Goal: Task Accomplishment & Management: Manage account settings

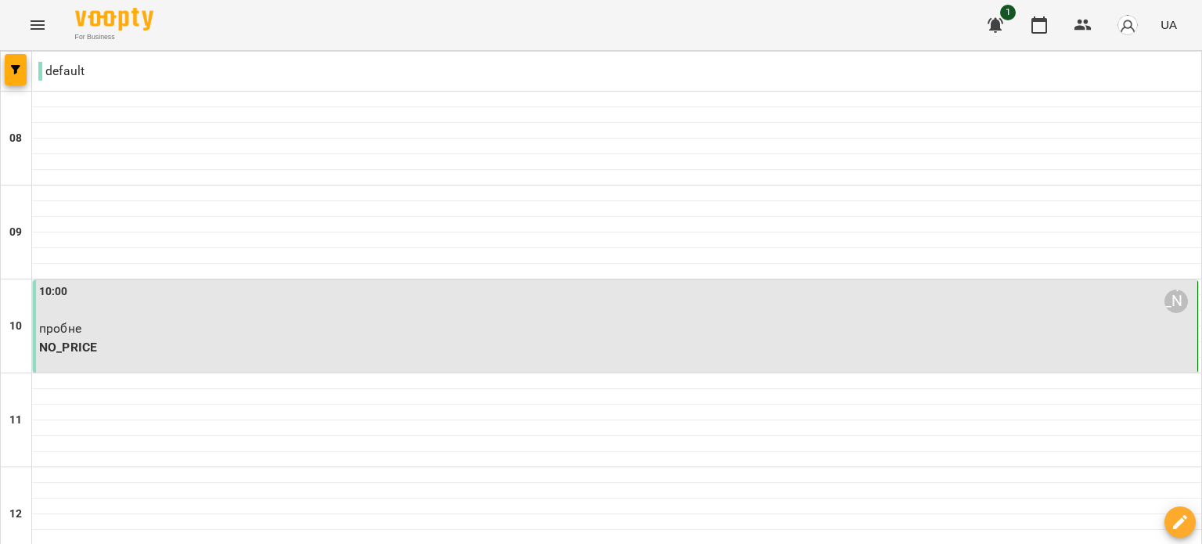
scroll to position [78, 0]
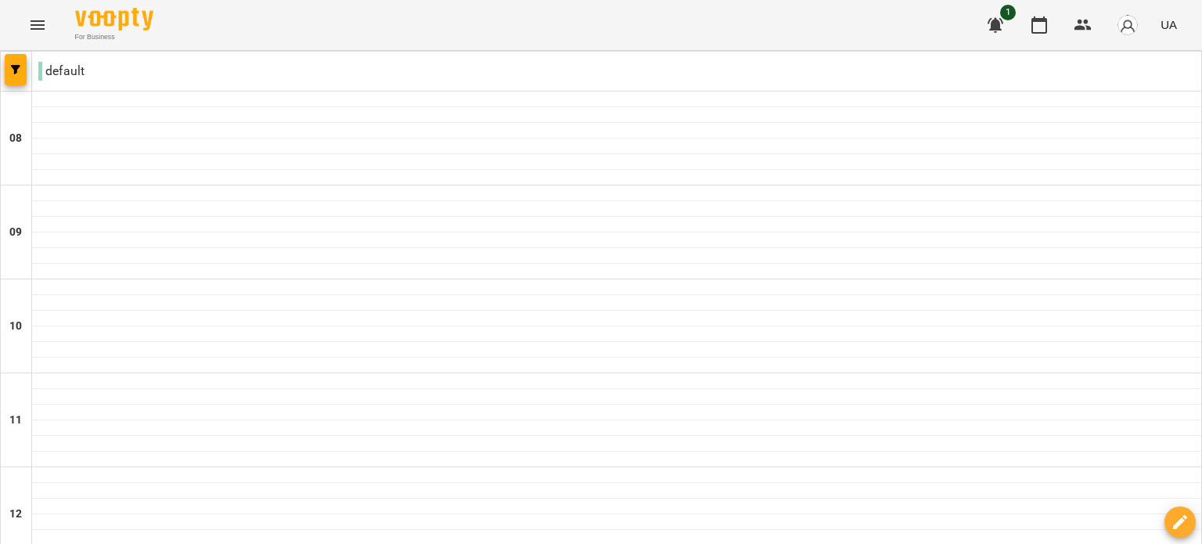
type input "**********"
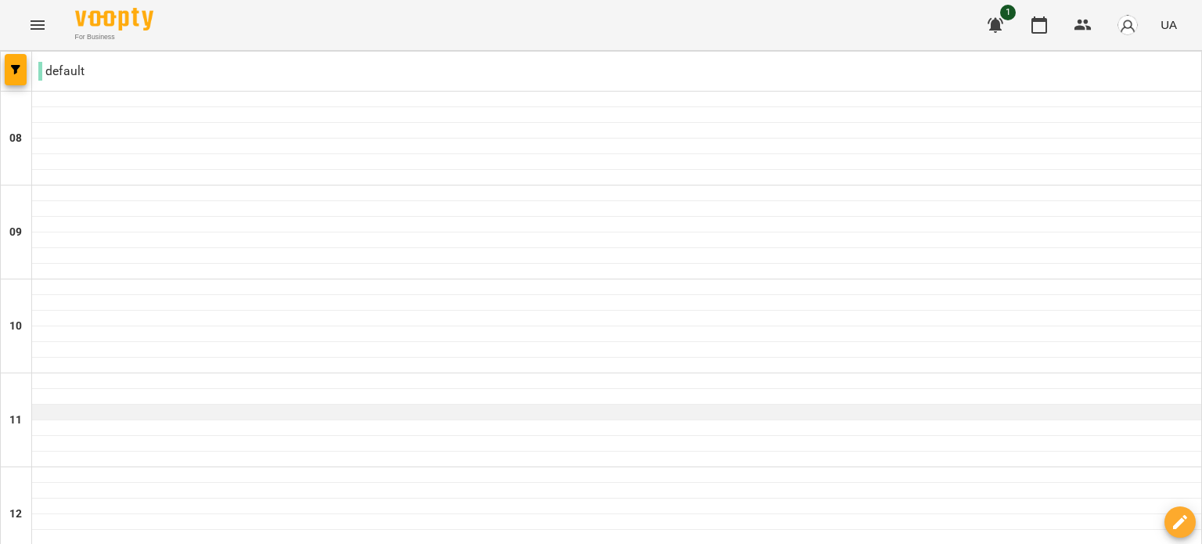
scroll to position [58, 0]
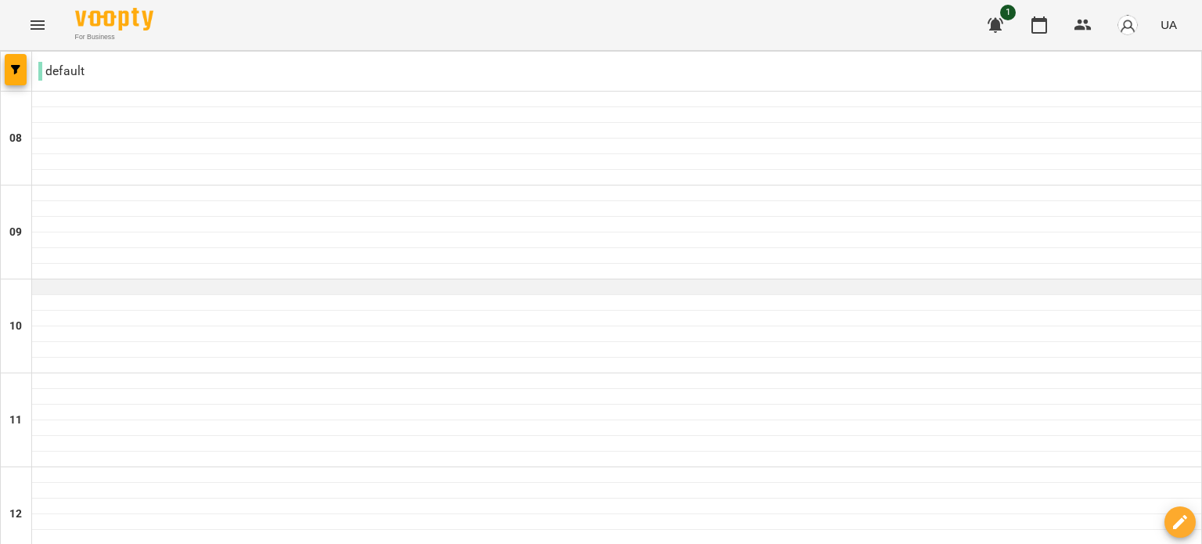
scroll to position [391, 0]
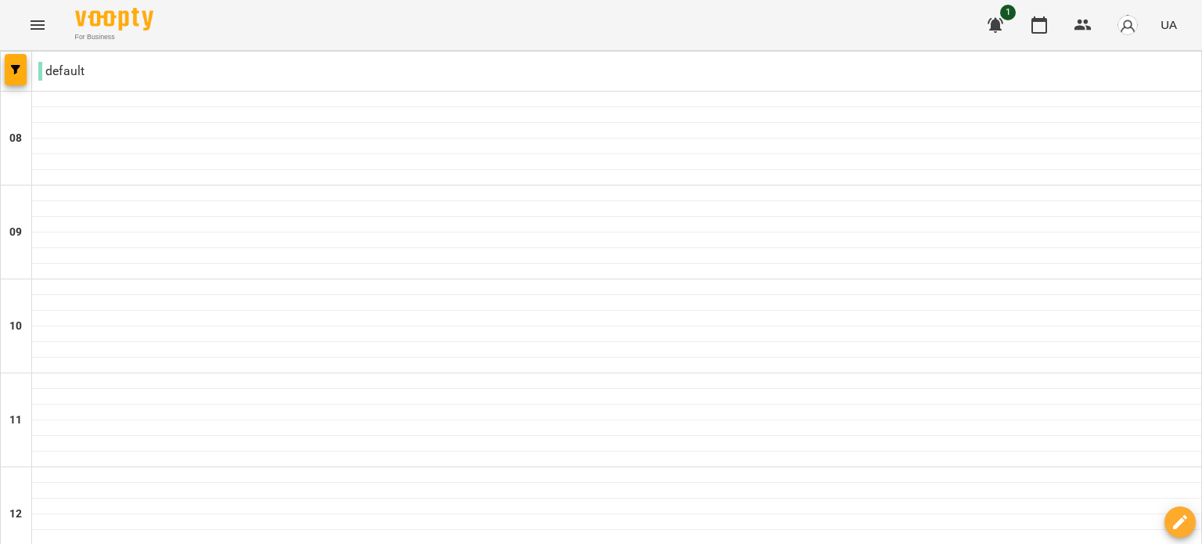
drag, startPoint x: 458, startPoint y: 240, endPoint x: 391, endPoint y: 229, distance: 68.2
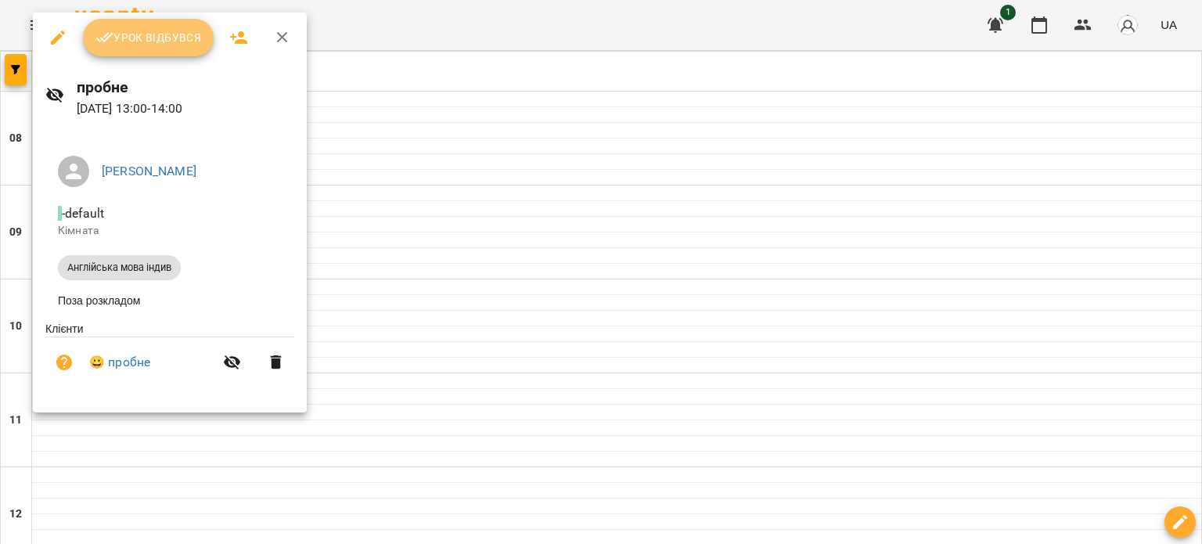
click at [184, 30] on span "Урок відбувся" at bounding box center [148, 37] width 106 height 19
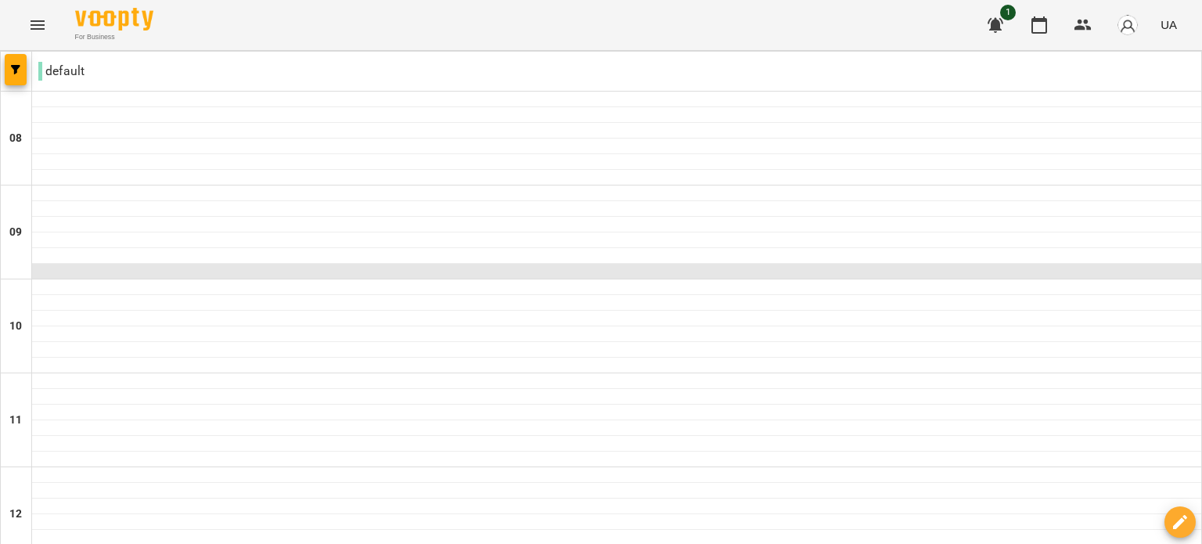
scroll to position [626, 0]
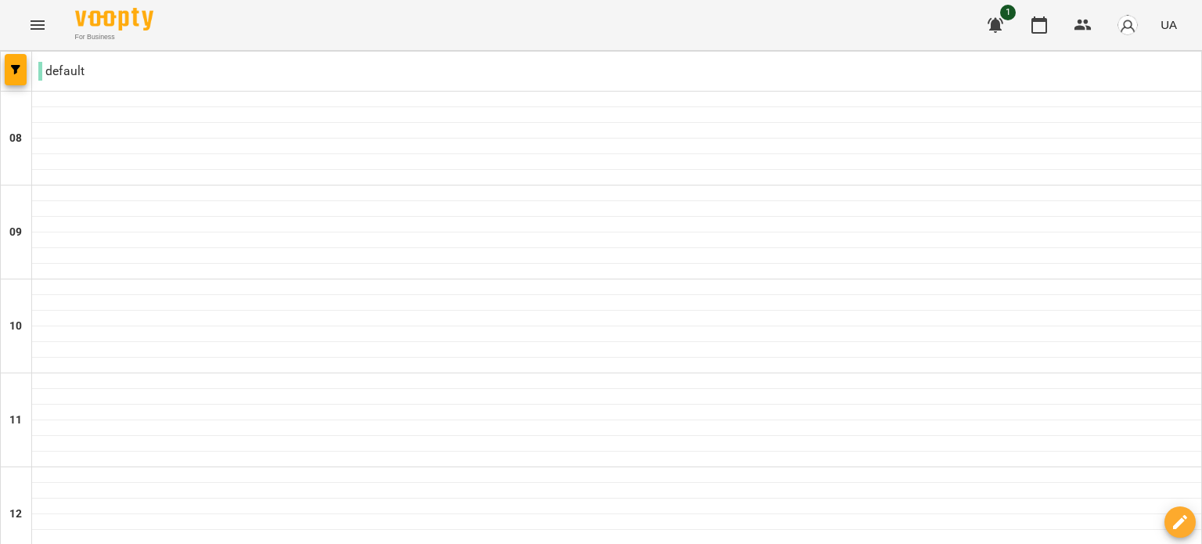
drag, startPoint x: 232, startPoint y: 275, endPoint x: 182, endPoint y: 260, distance: 52.3
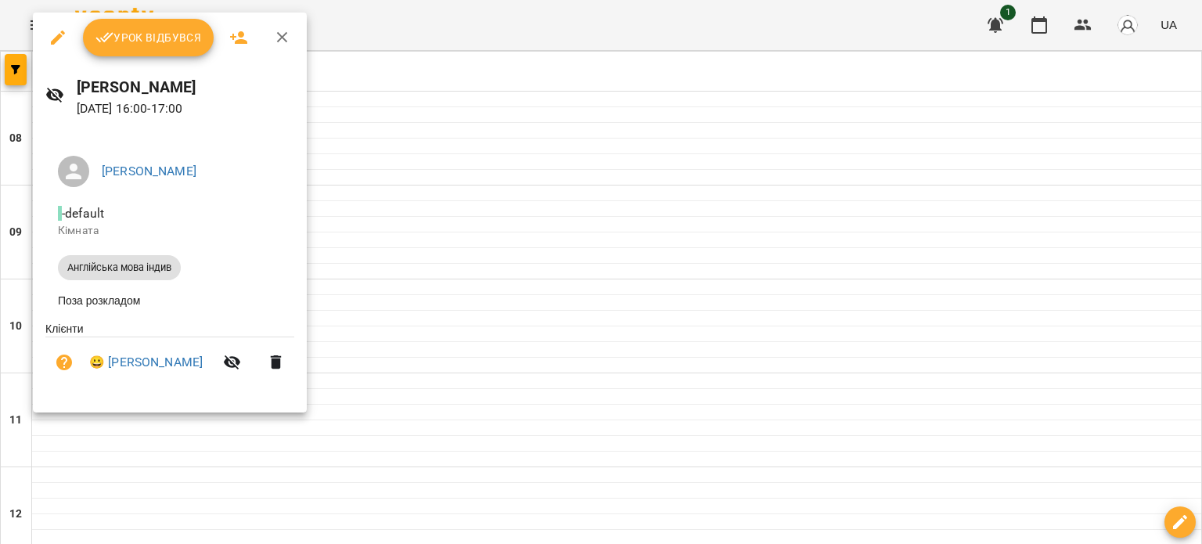
click at [149, 45] on span "Урок відбувся" at bounding box center [148, 37] width 106 height 19
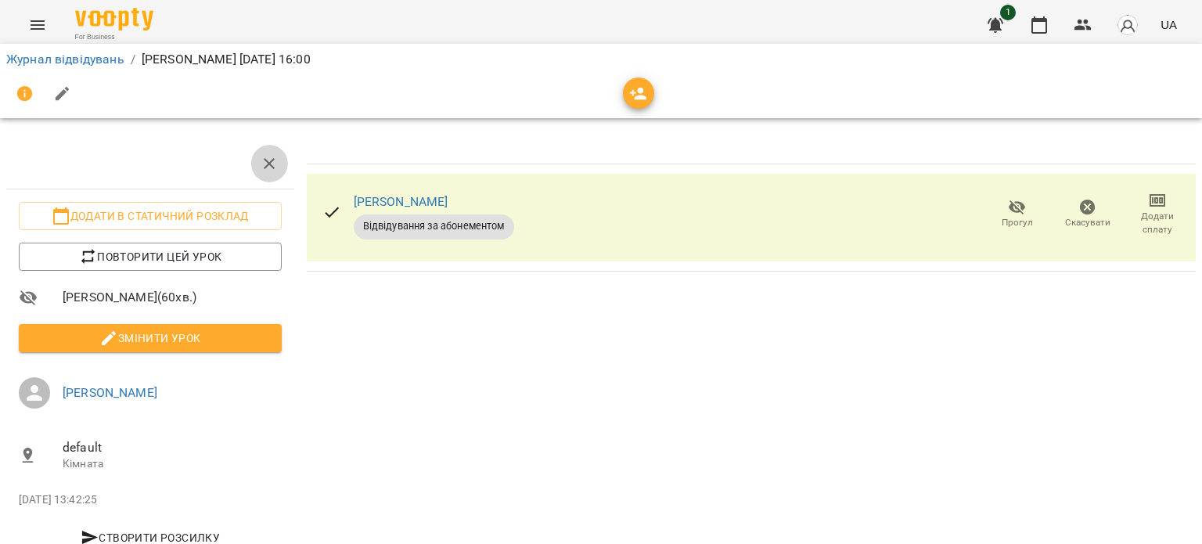
click at [260, 161] on icon "button" at bounding box center [269, 163] width 19 height 19
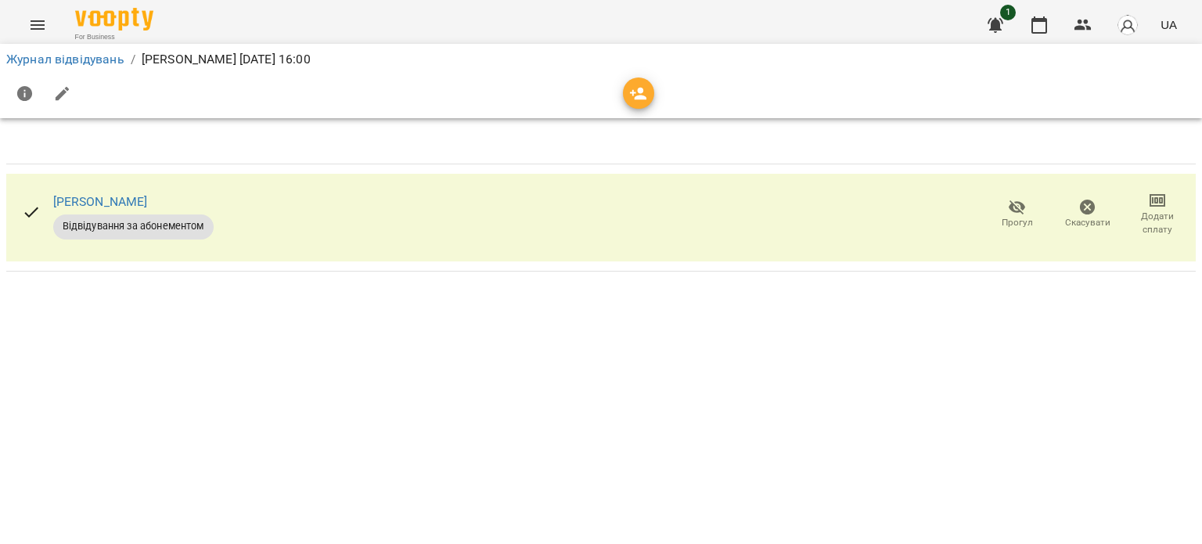
click at [66, 93] on icon "button" at bounding box center [62, 94] width 19 height 19
select select "**********"
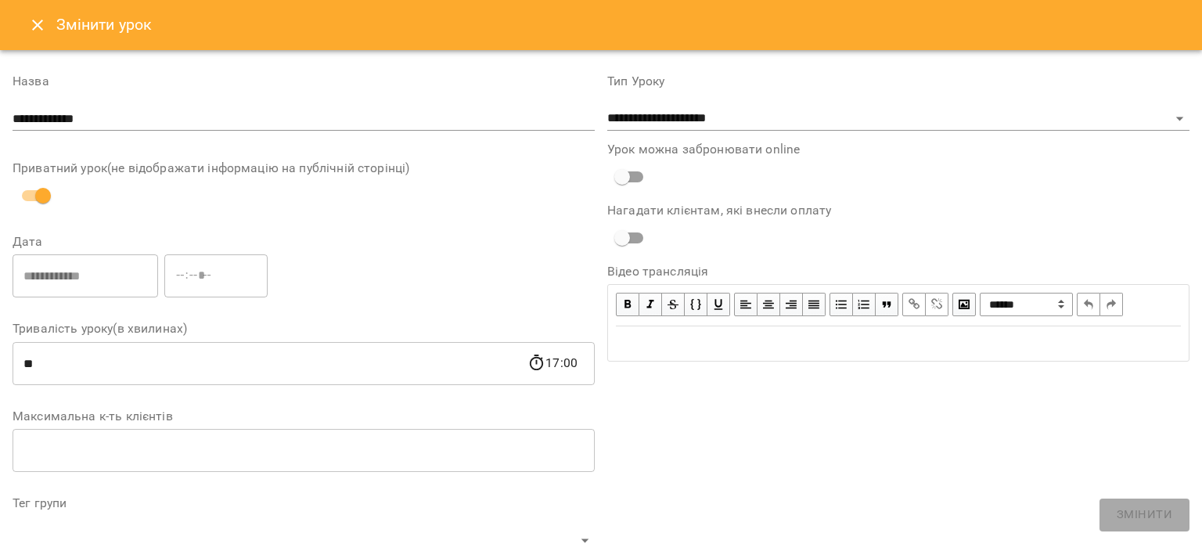
click at [31, 26] on icon "Close" at bounding box center [37, 25] width 19 height 19
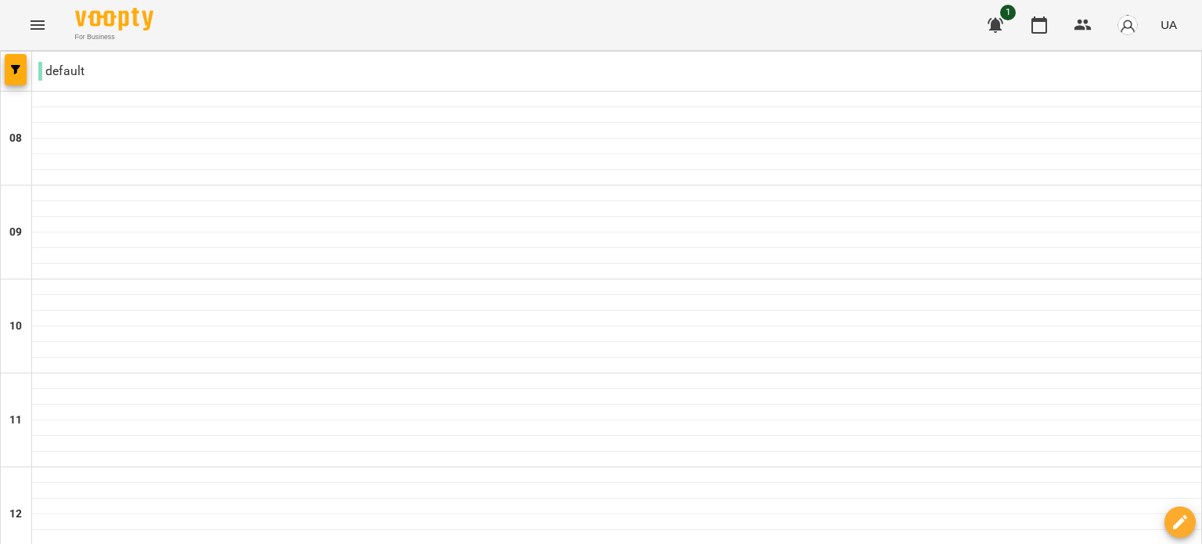
scroll to position [1018, 0]
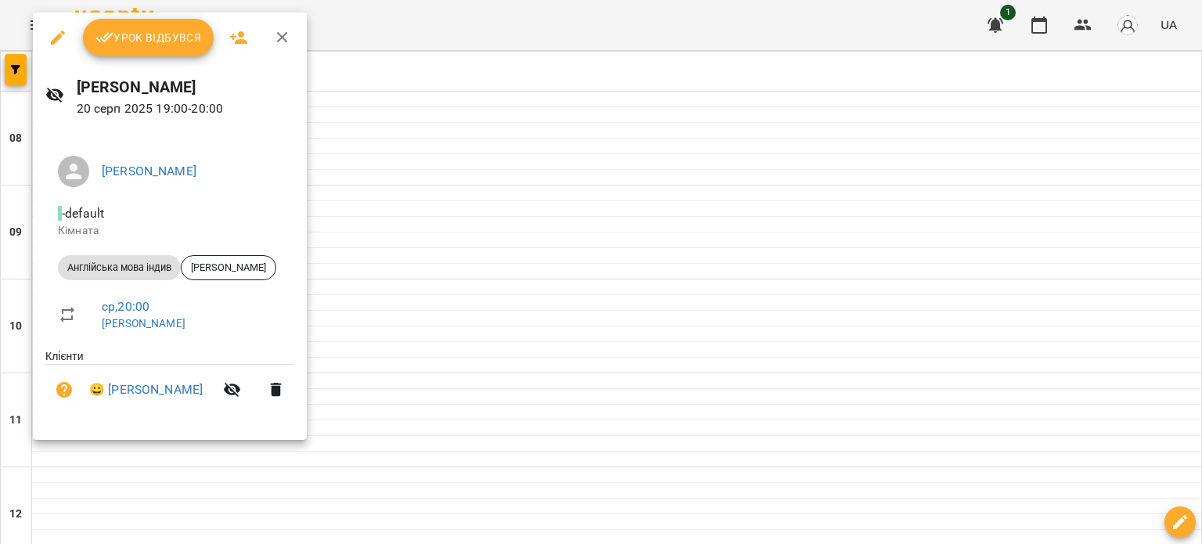
click at [145, 24] on button "Урок відбувся" at bounding box center [148, 38] width 131 height 38
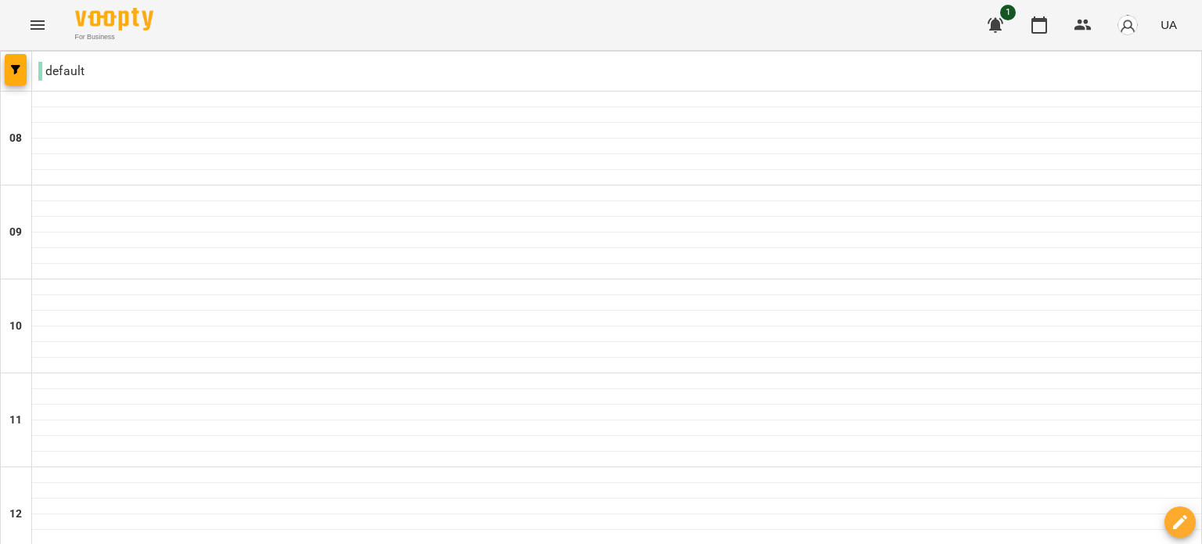
scroll to position [841, 0]
click at [1129, 20] on img "button" at bounding box center [1128, 25] width 22 height 22
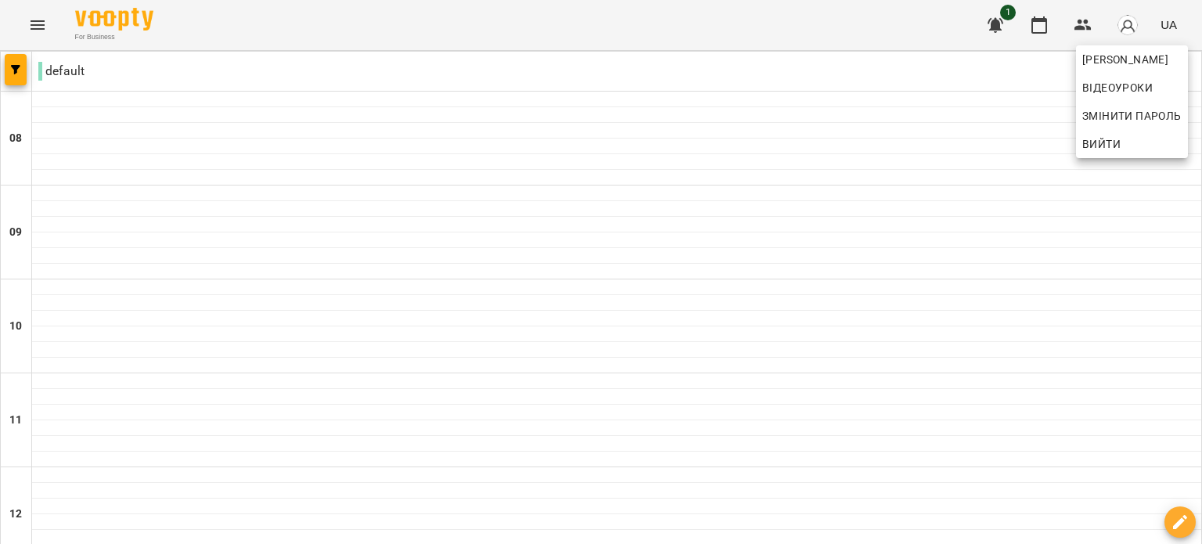
click at [870, 16] on div at bounding box center [601, 272] width 1202 height 544
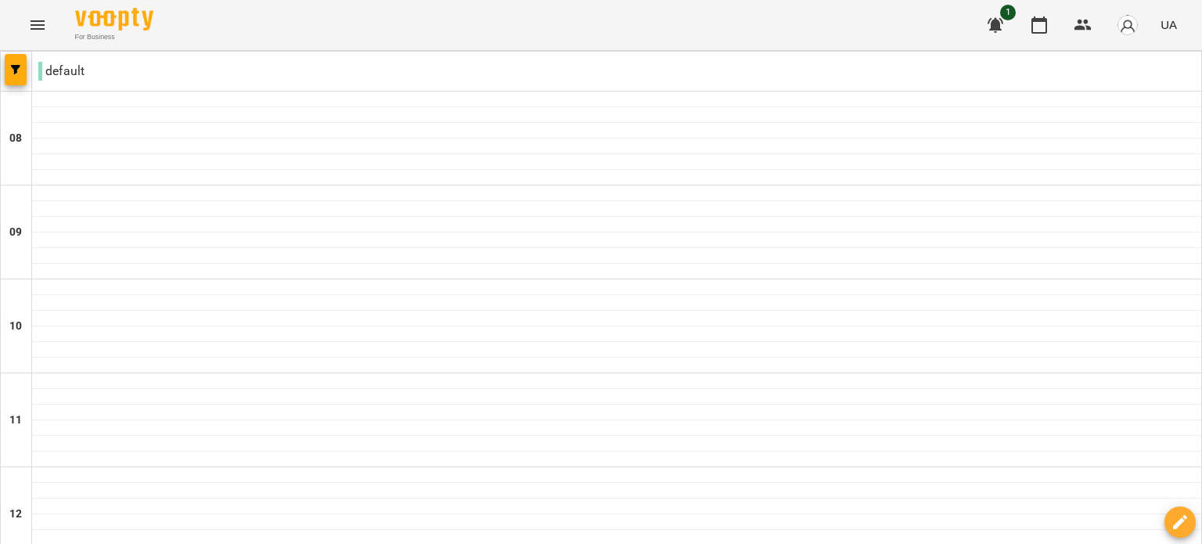
scroll to position [391, 0]
